Goal: Check status

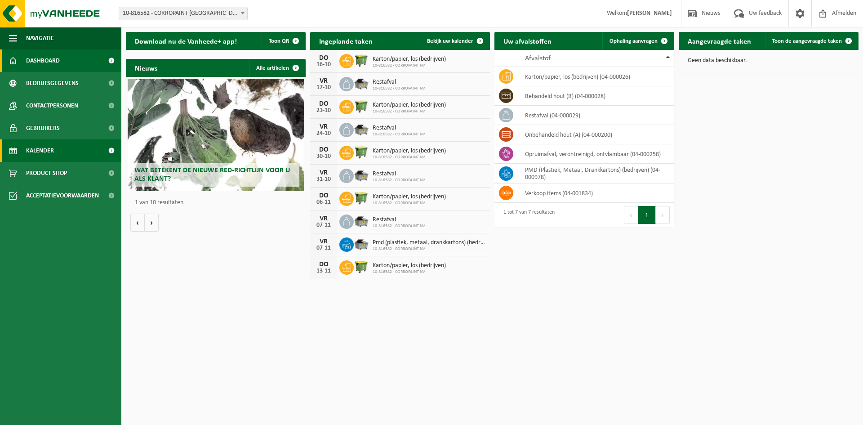
click at [42, 148] on span "Kalender" at bounding box center [40, 150] width 28 height 22
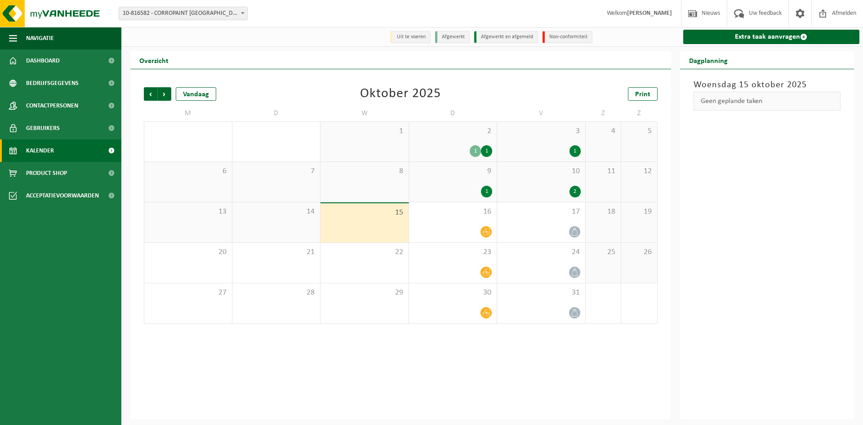
click at [576, 191] on div "2" at bounding box center [574, 192] width 11 height 12
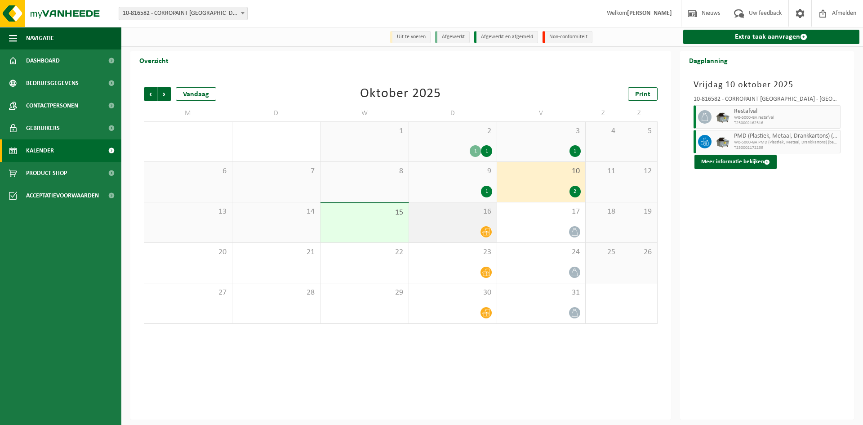
click at [487, 231] on icon at bounding box center [486, 232] width 8 height 8
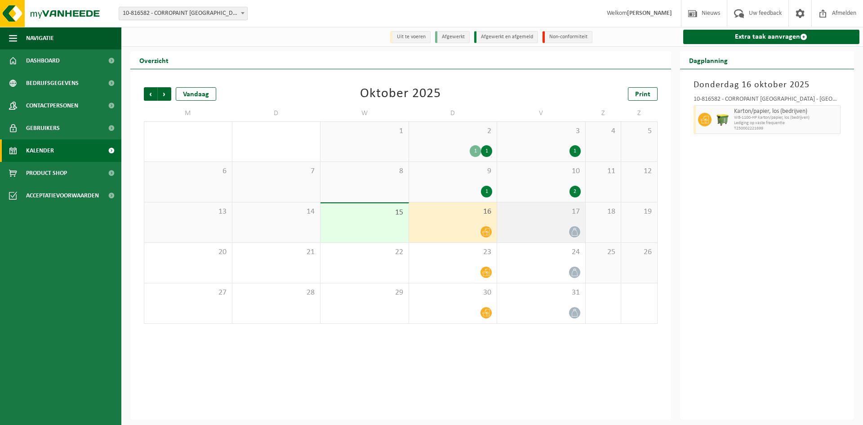
click at [578, 232] on icon at bounding box center [575, 232] width 8 height 8
